Goal: Task Accomplishment & Management: Use online tool/utility

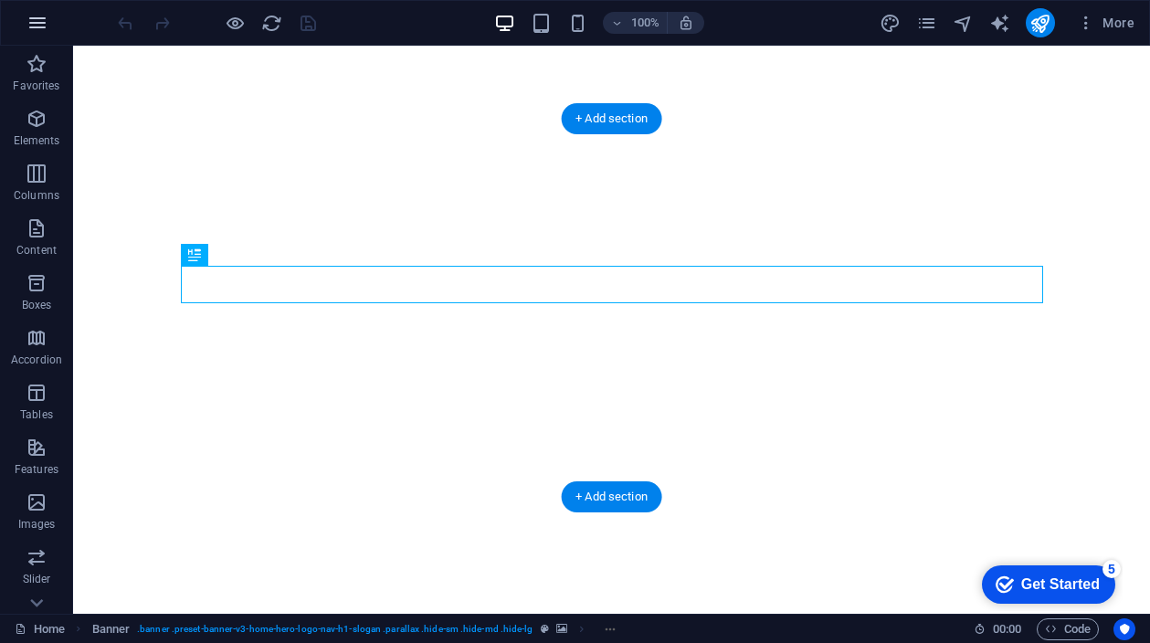
click at [37, 18] on icon "button" at bounding box center [37, 23] width 22 height 22
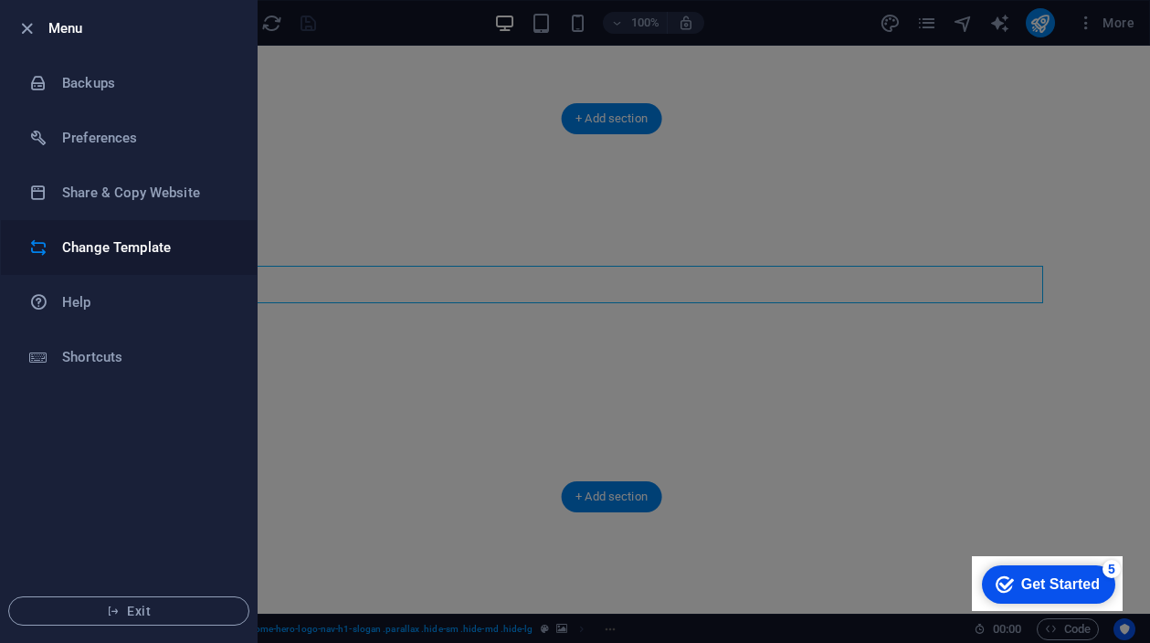
click at [119, 240] on h6 "Change Template" at bounding box center [146, 248] width 169 height 22
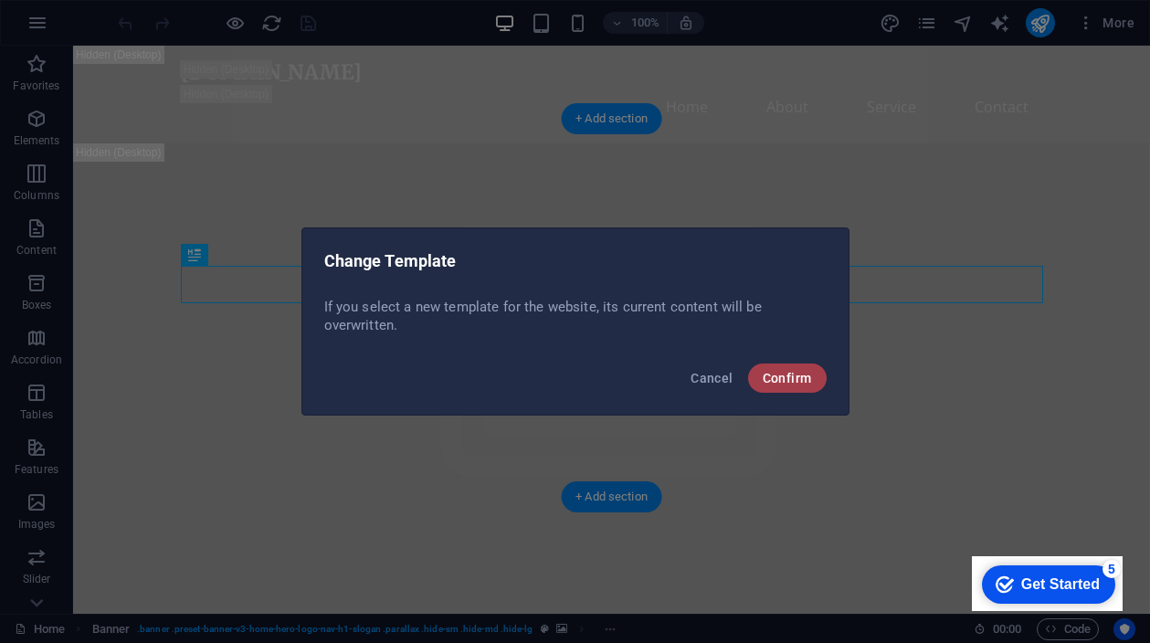
click at [0, 0] on button "Confirm" at bounding box center [0, 0] width 0 height 0
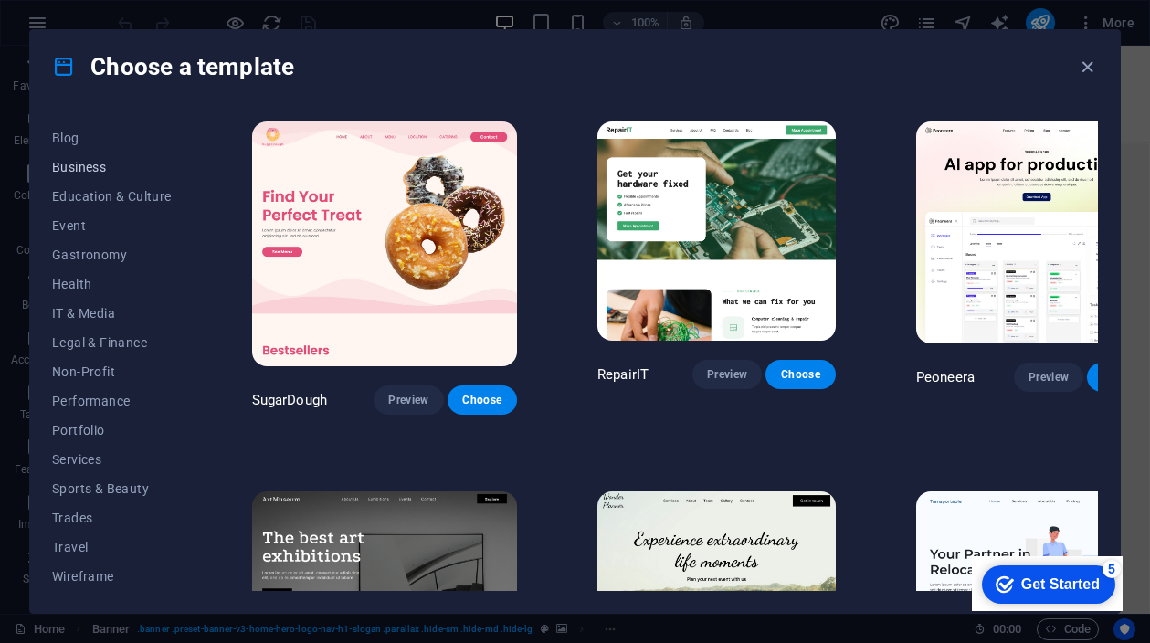
scroll to position [258, 0]
click at [78, 164] on span "Business" at bounding box center [112, 167] width 120 height 15
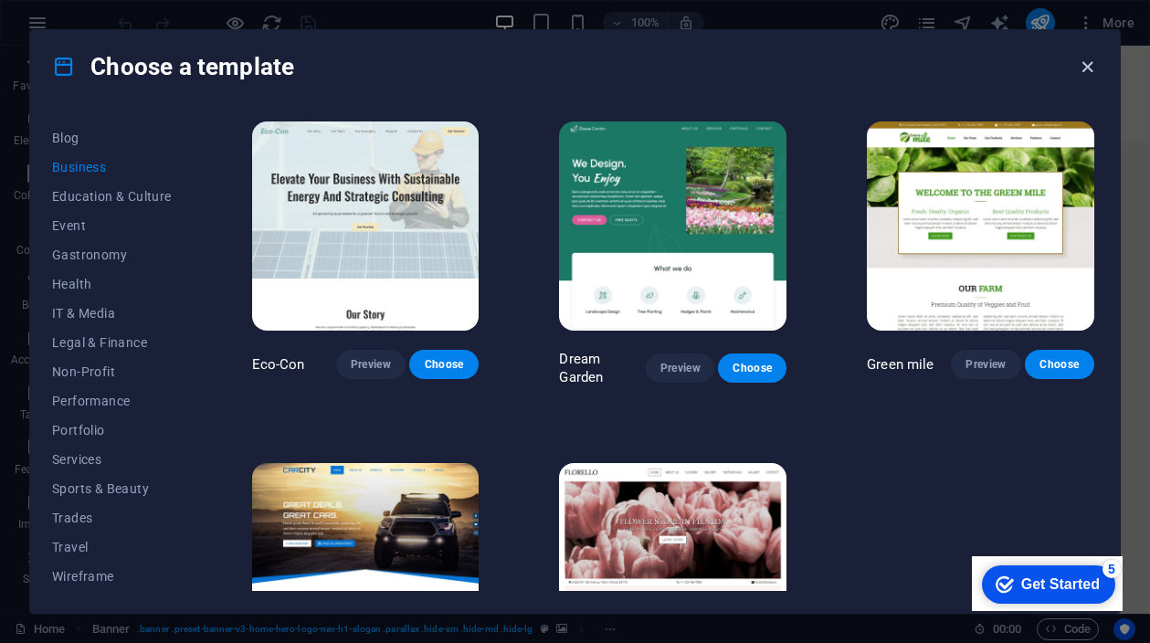
click at [1080, 58] on icon "button" at bounding box center [1087, 67] width 21 height 21
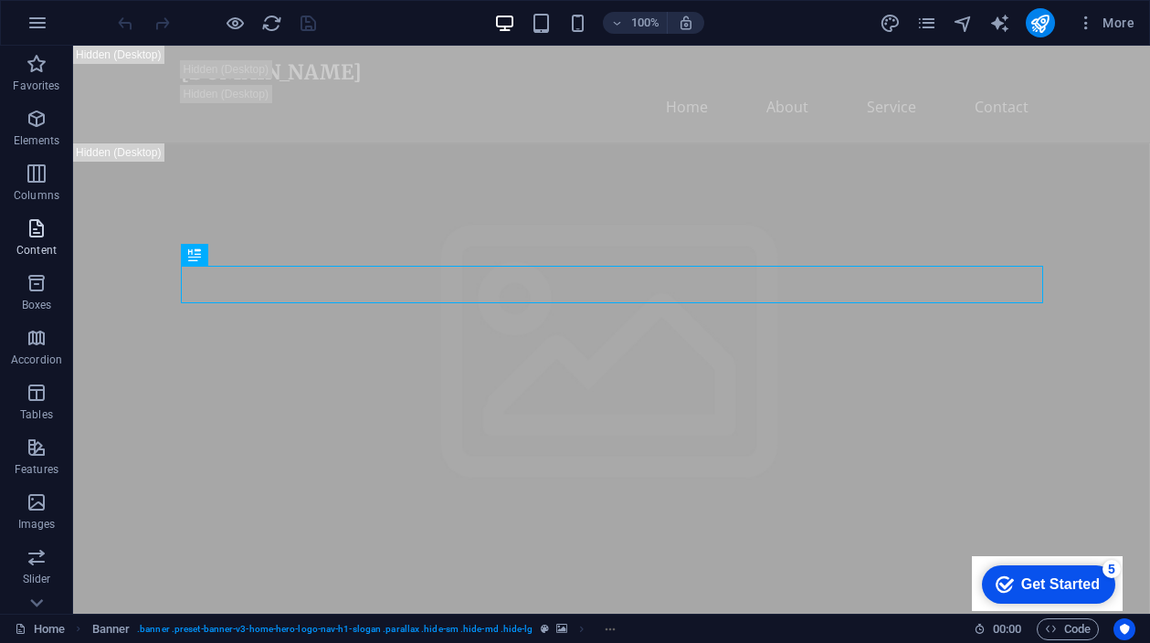
click at [39, 240] on span "Content" at bounding box center [36, 239] width 73 height 44
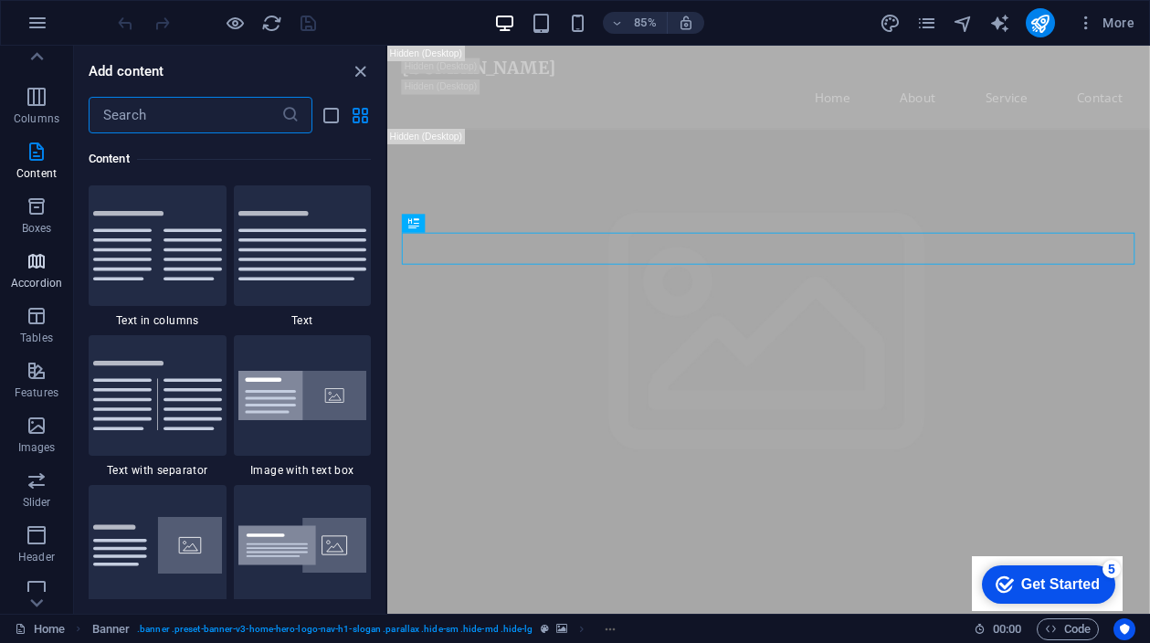
scroll to position [92, 0]
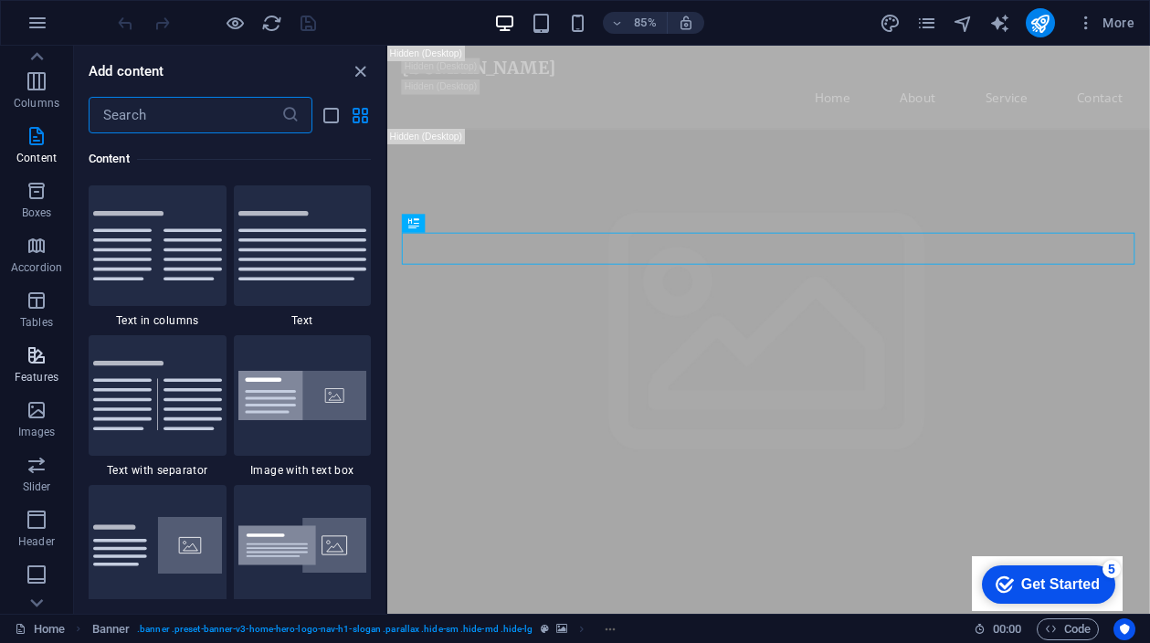
click at [37, 362] on icon "button" at bounding box center [37, 355] width 22 height 22
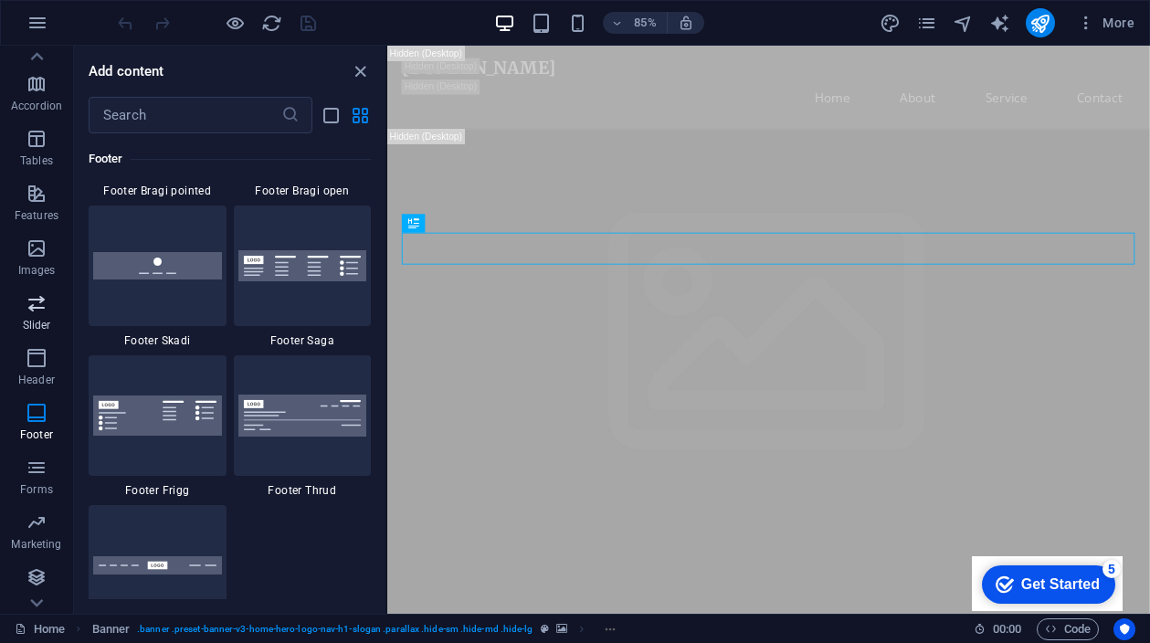
scroll to position [254, 0]
click at [37, 480] on span "Forms" at bounding box center [36, 479] width 73 height 44
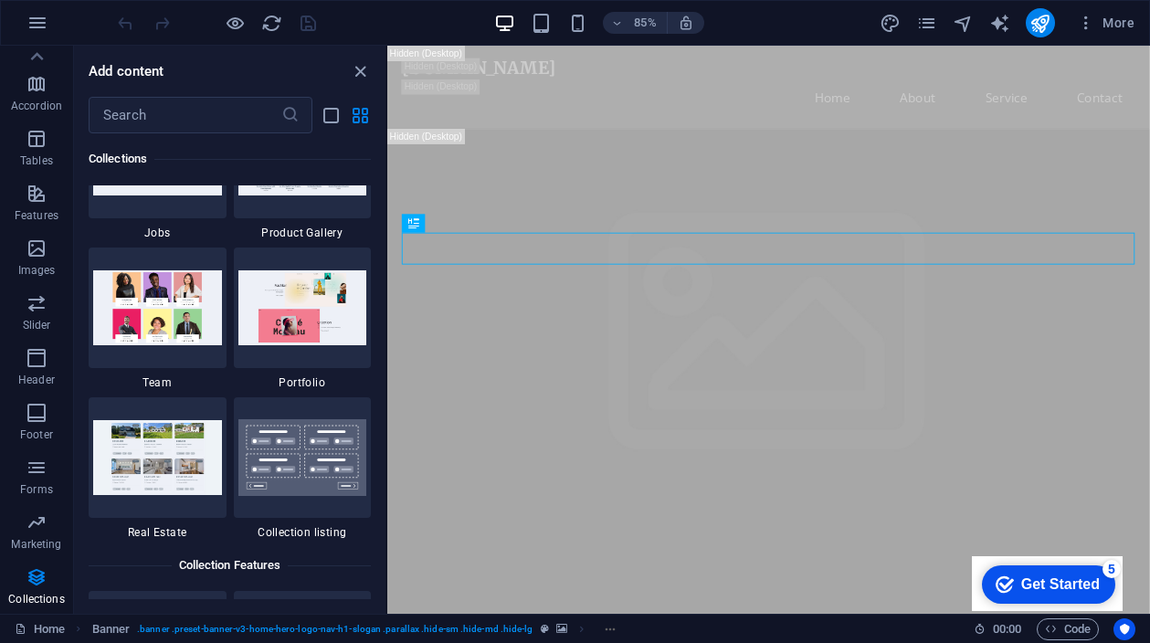
scroll to position [17001, 0]
click at [294, 195] on img at bounding box center [302, 157] width 129 height 75
click at [31, 18] on icon "button" at bounding box center [37, 23] width 22 height 22
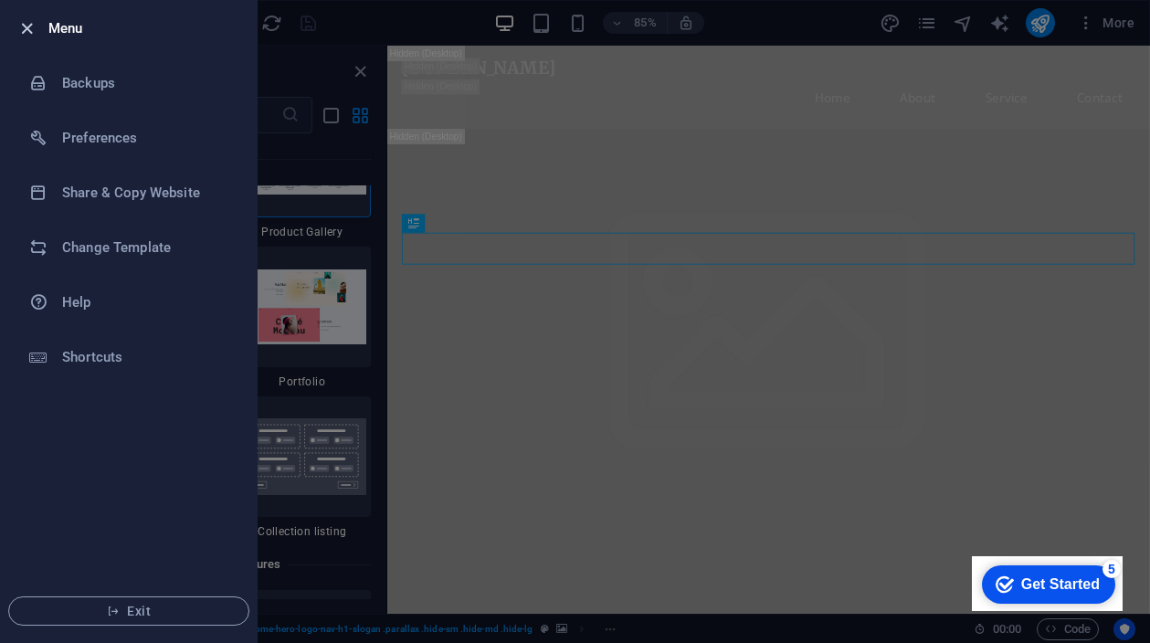
click at [27, 26] on icon "button" at bounding box center [26, 28] width 21 height 21
